Goal: Task Accomplishment & Management: Complete application form

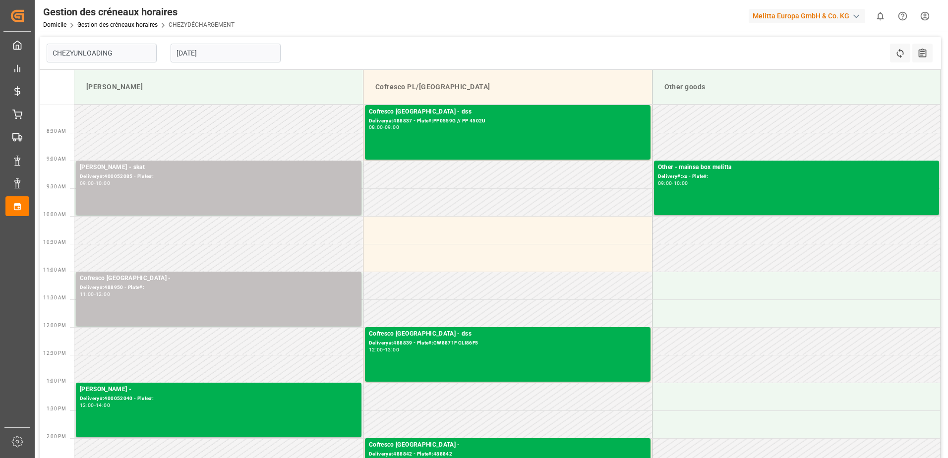
type input "Chezy Unloading"
click at [241, 53] on input "[DATE]" at bounding box center [226, 53] width 110 height 19
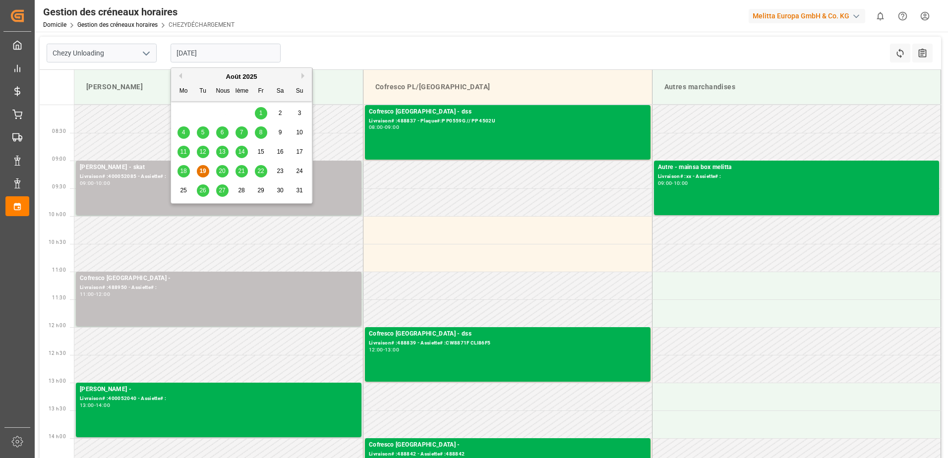
click at [223, 168] on span "20" at bounding box center [222, 171] width 6 height 7
type input "[DATE]"
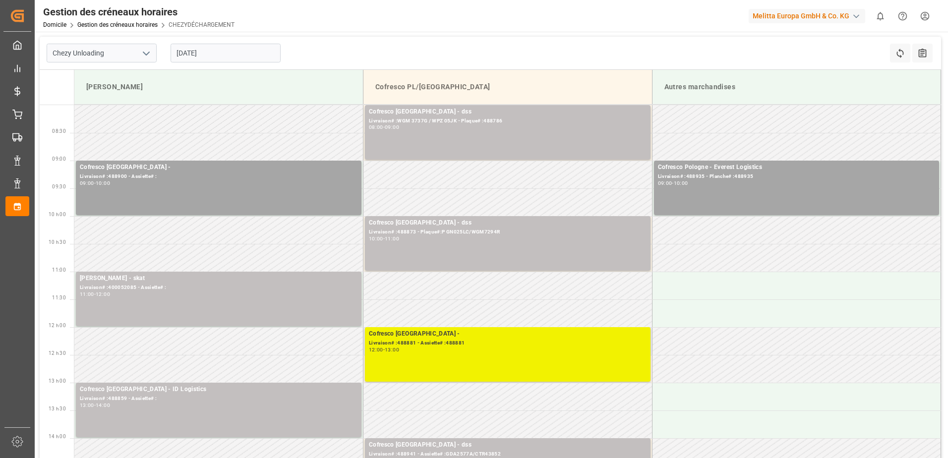
scroll to position [99, 0]
